Goal: Obtain resource: Download file/media

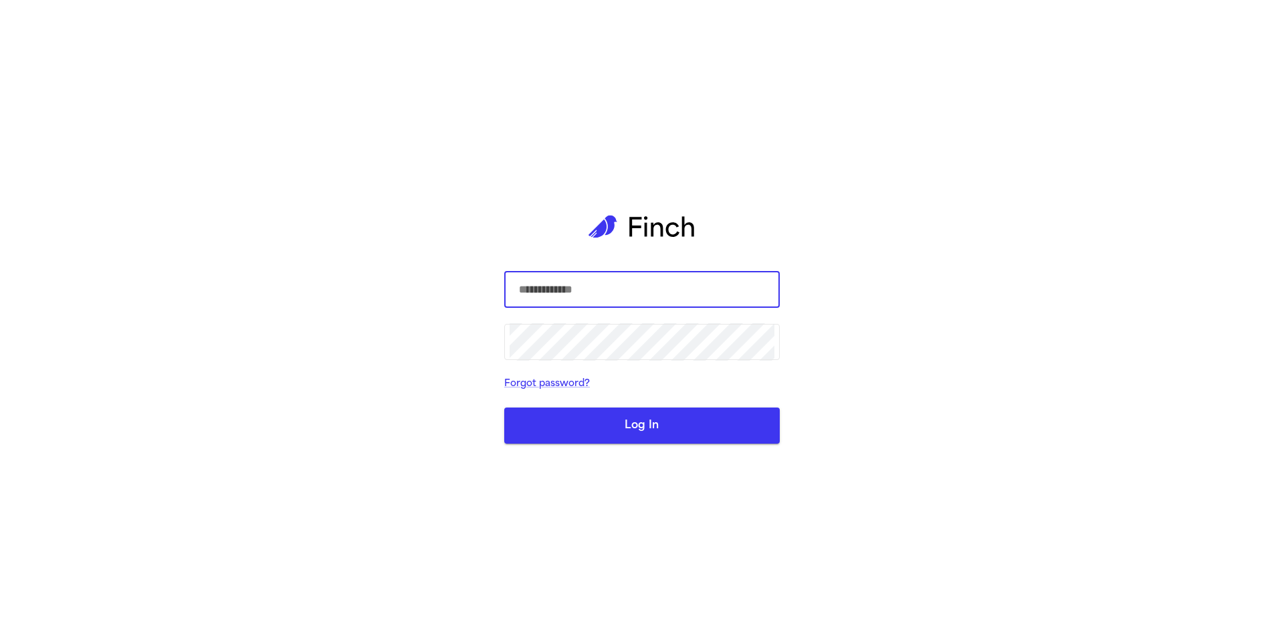
type input "**********"
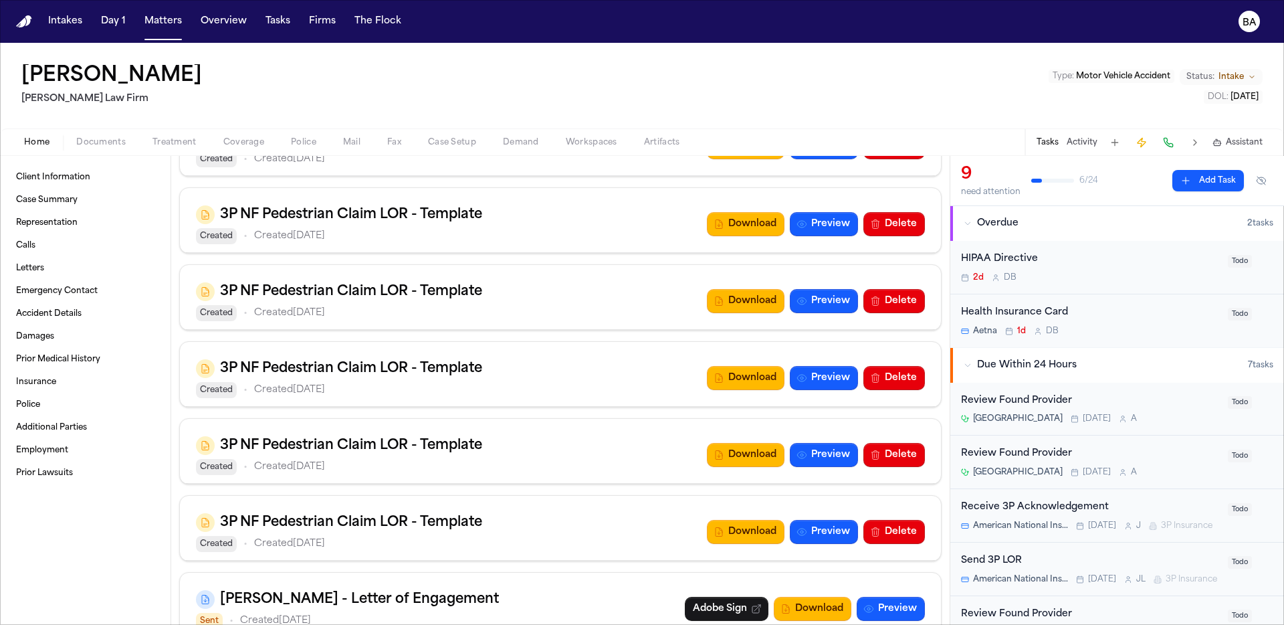
scroll to position [1359, 0]
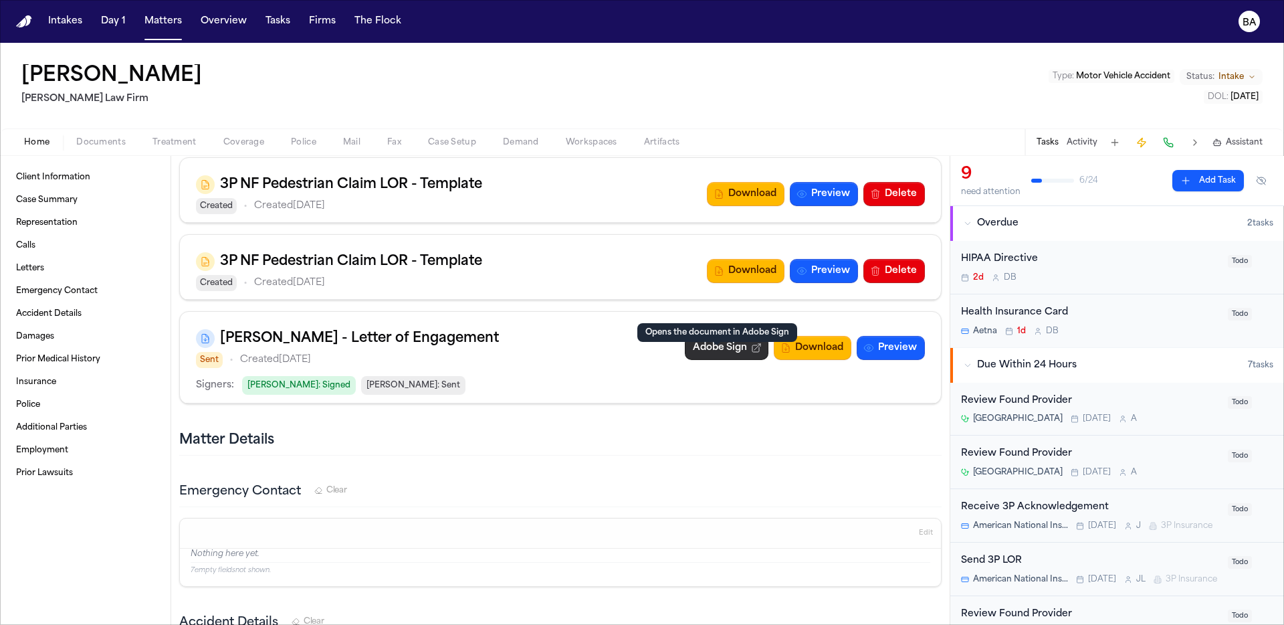
click at [707, 358] on link "Adobe Sign" at bounding box center [727, 348] width 84 height 24
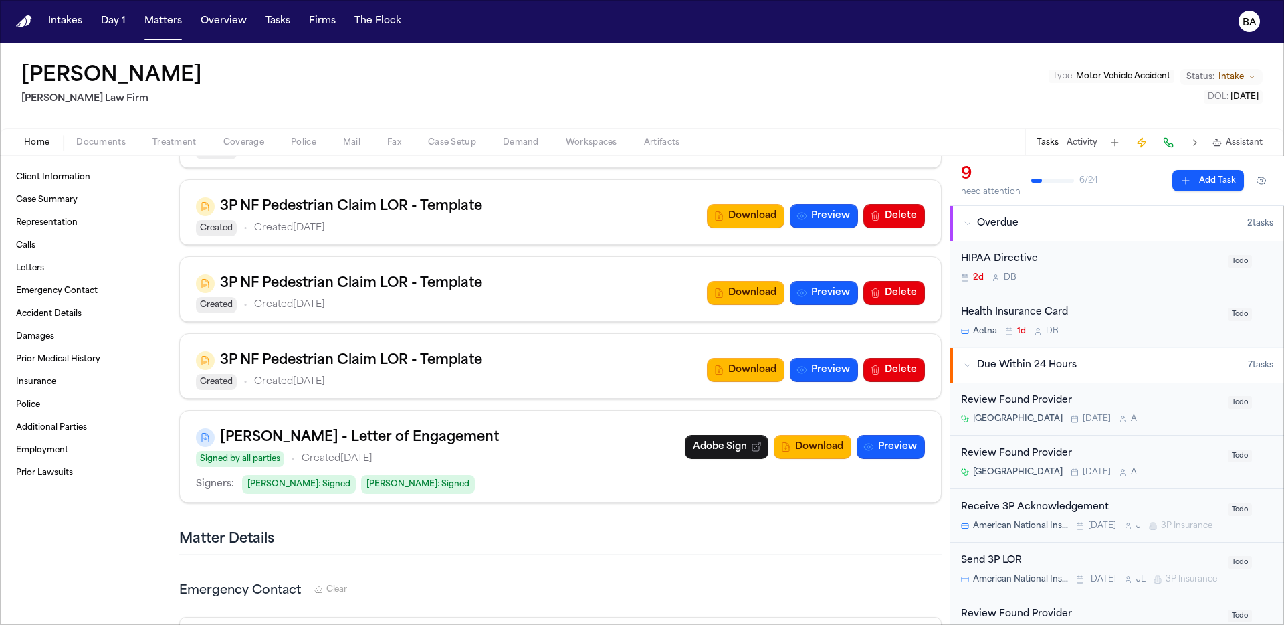
scroll to position [1263, 0]
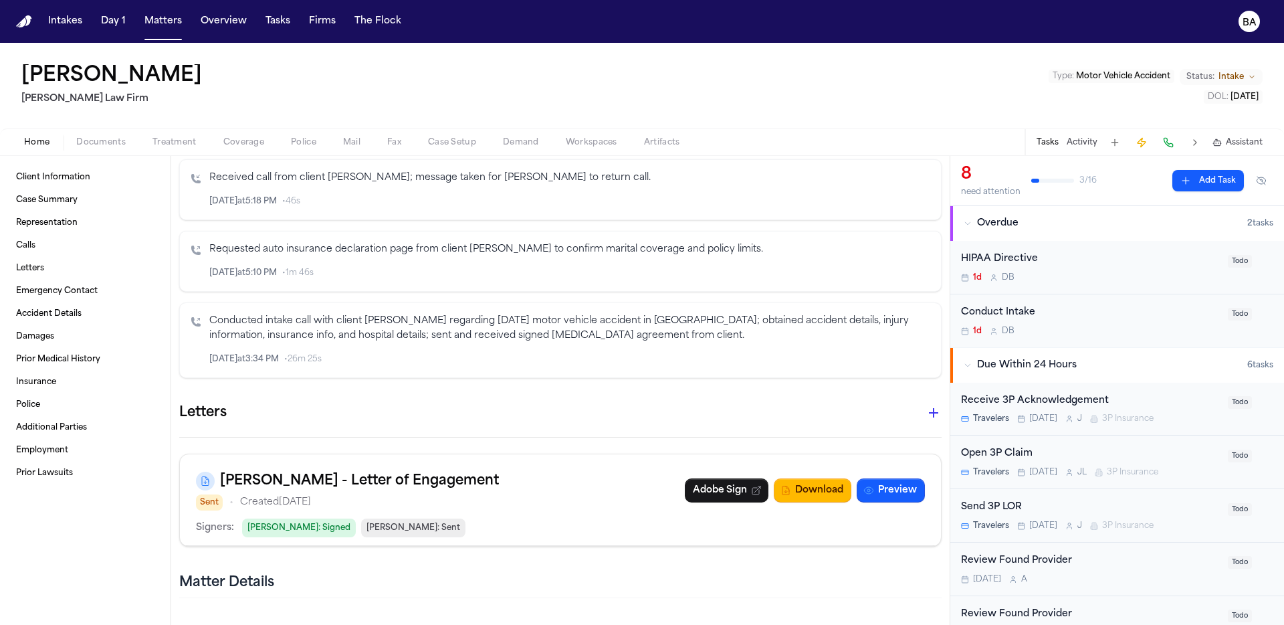
scroll to position [477, 0]
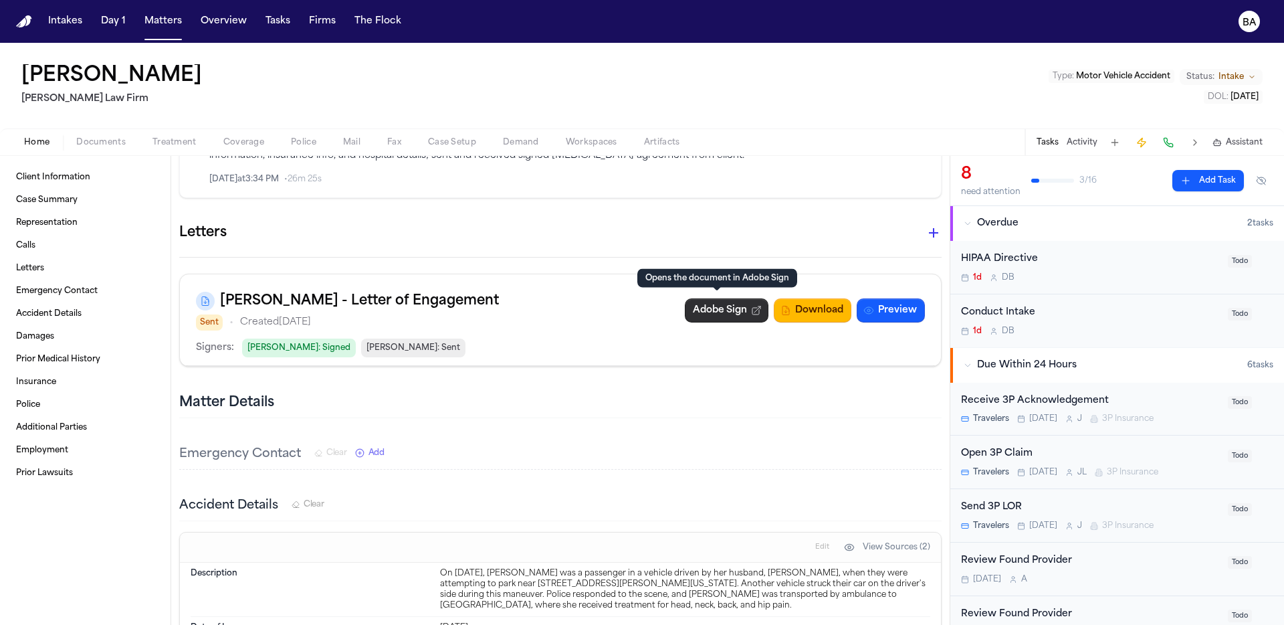
click at [736, 312] on link "Adobe Sign" at bounding box center [727, 310] width 84 height 24
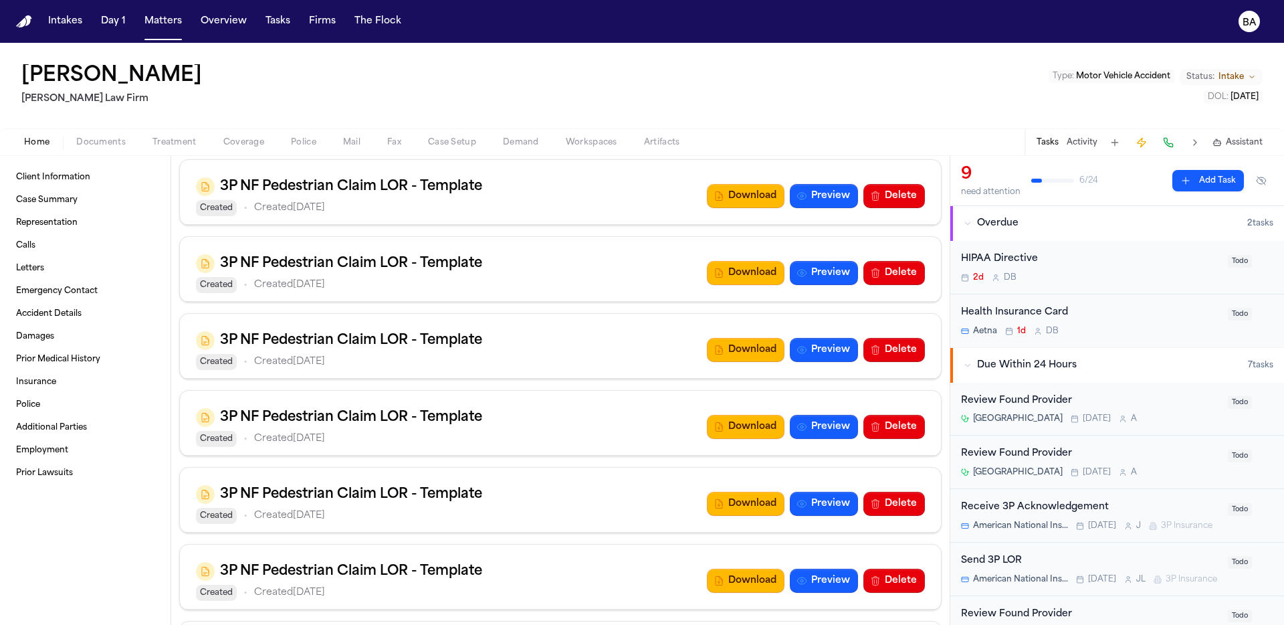
scroll to position [1249, 0]
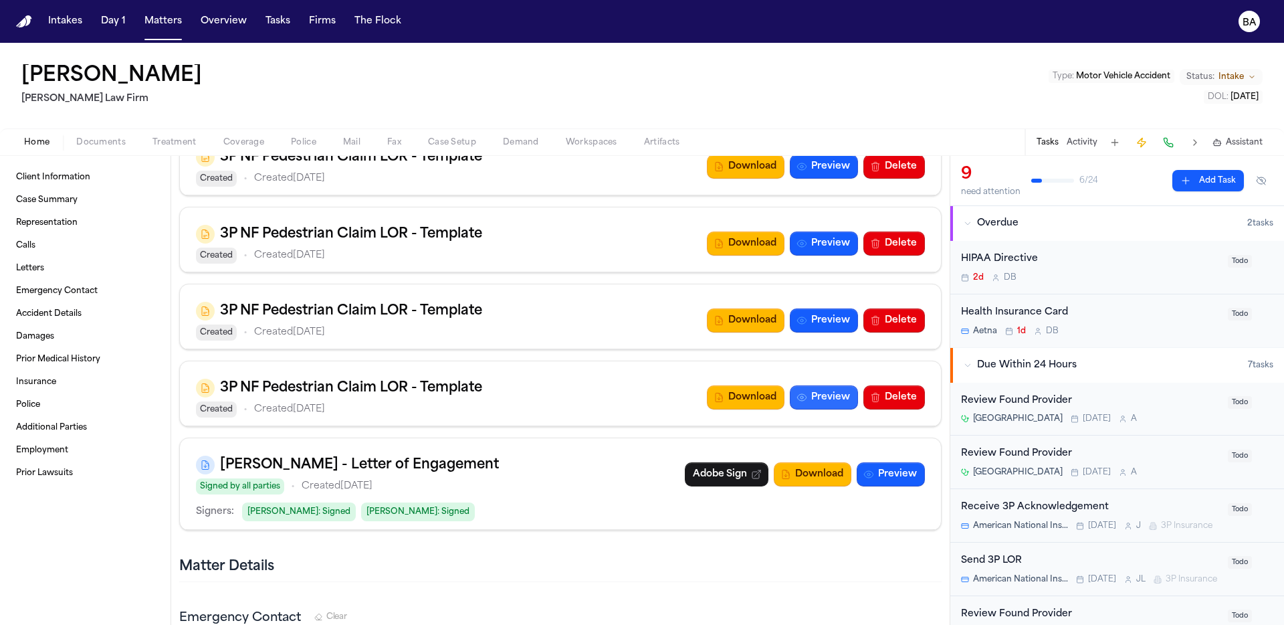
click at [812, 395] on button "Preview" at bounding box center [824, 397] width 68 height 24
click at [807, 388] on button "Preview" at bounding box center [824, 397] width 68 height 24
click at [796, 238] on icon "button" at bounding box center [801, 243] width 11 height 11
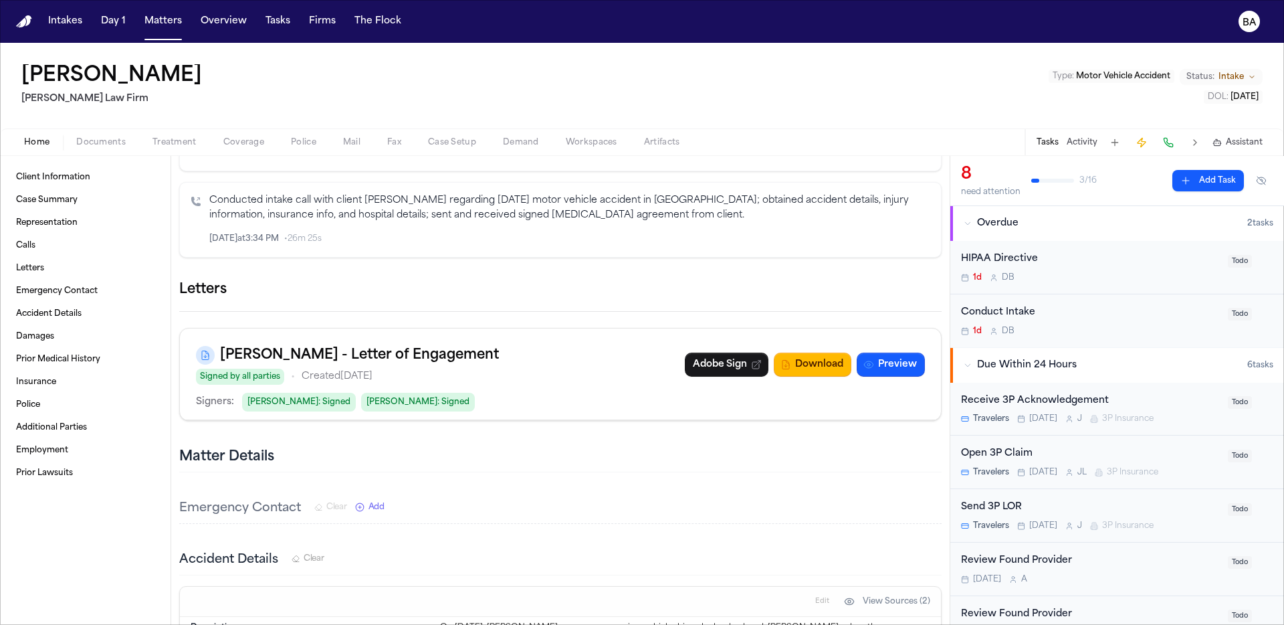
scroll to position [443, 0]
